Goal: Task Accomplishment & Management: Use online tool/utility

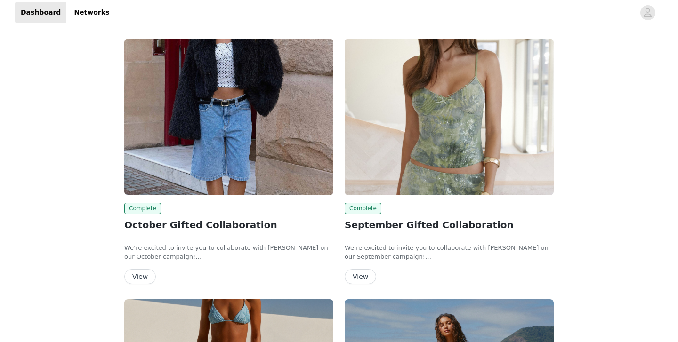
click at [135, 279] on button "View" at bounding box center [140, 276] width 32 height 15
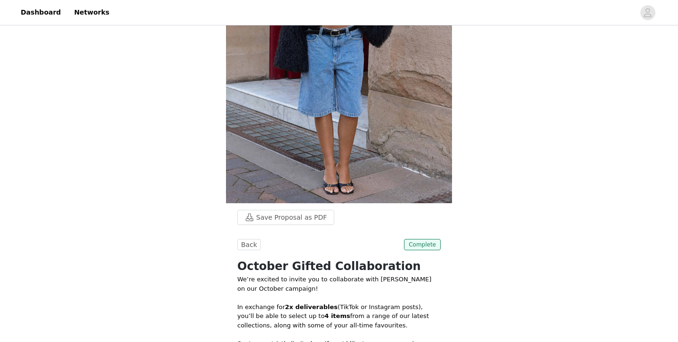
scroll to position [392, 0]
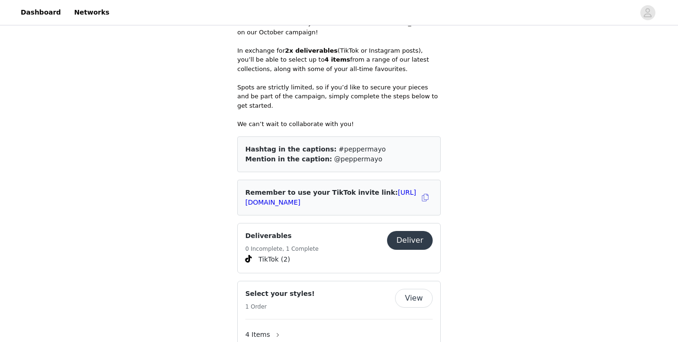
click at [400, 231] on button "Deliver" at bounding box center [410, 240] width 46 height 19
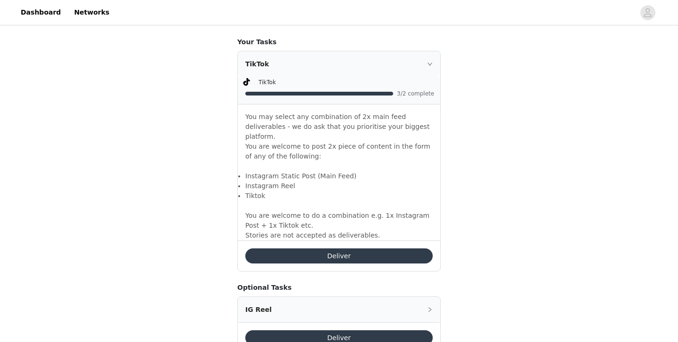
scroll to position [690, 0]
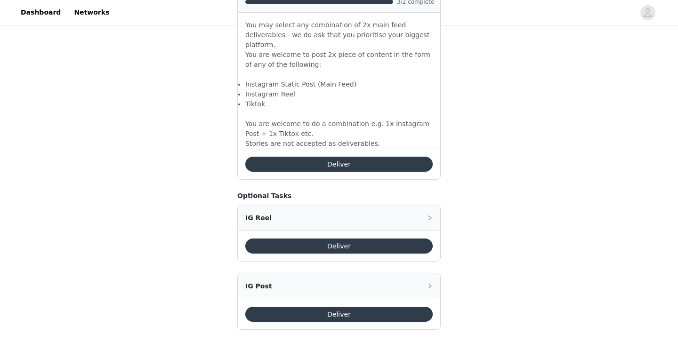
click at [315, 99] on li "Tiktok" at bounding box center [338, 104] width 187 height 10
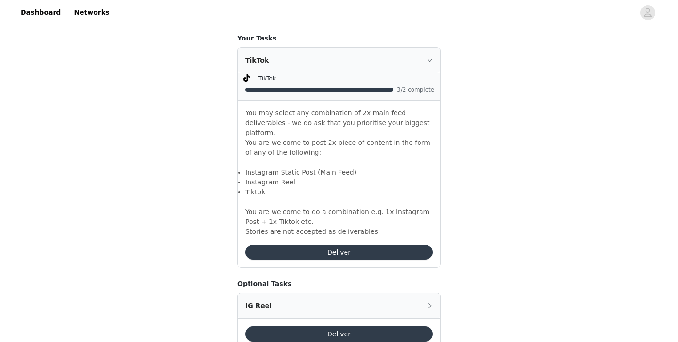
scroll to position [579, 0]
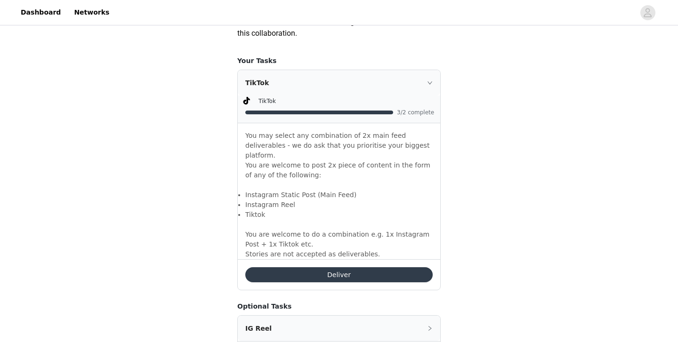
click at [407, 121] on div "TikTok 3/2 complete" at bounding box center [339, 109] width 202 height 27
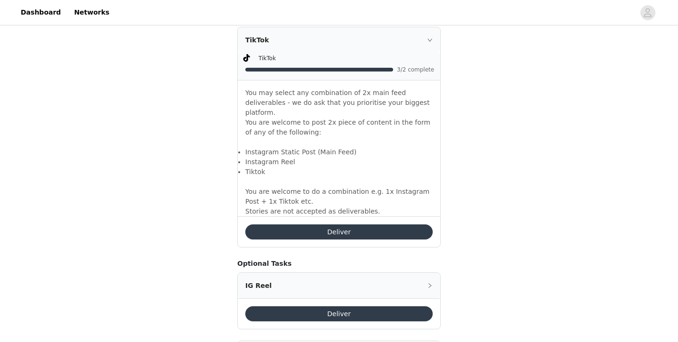
scroll to position [630, 0]
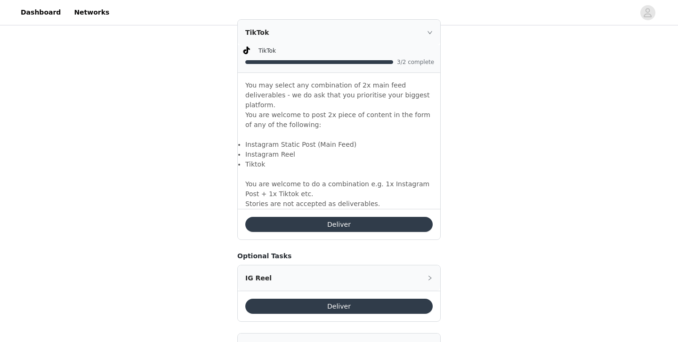
click at [305, 217] on button "Deliver" at bounding box center [338, 224] width 187 height 15
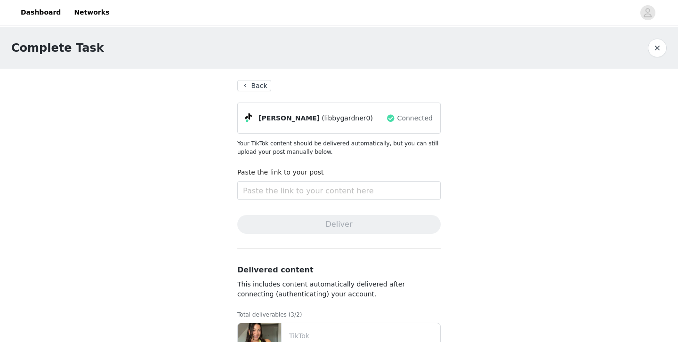
click at [248, 81] on button "Back" at bounding box center [254, 85] width 34 height 11
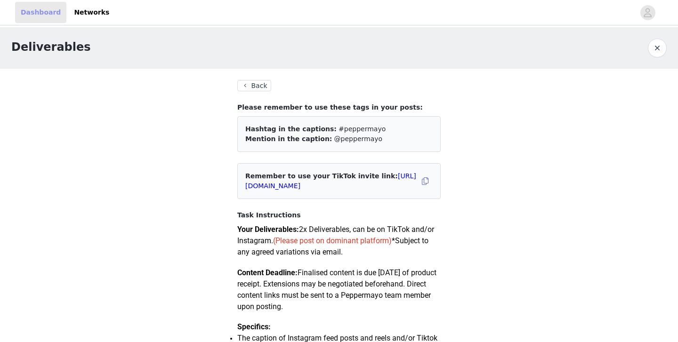
click at [40, 13] on link "Dashboard" at bounding box center [40, 12] width 51 height 21
